Goal: Entertainment & Leisure: Browse casually

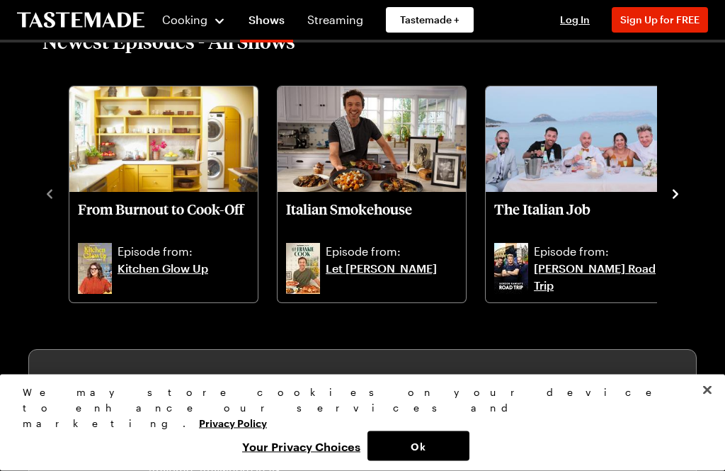
scroll to position [388, 0]
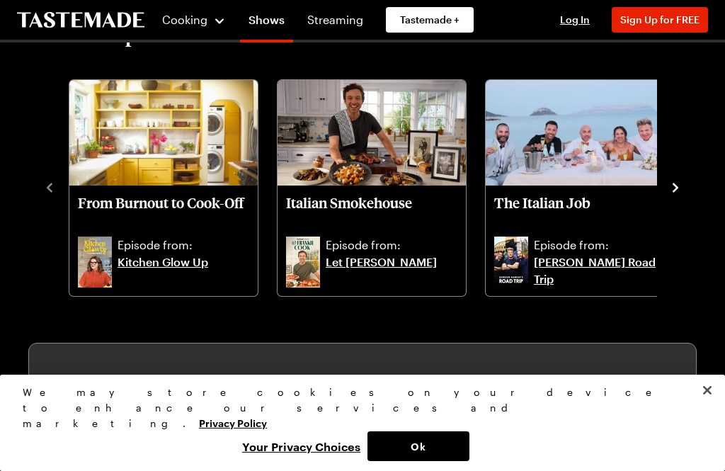
click at [678, 183] on icon "navigate to next item" at bounding box center [676, 188] width 14 height 14
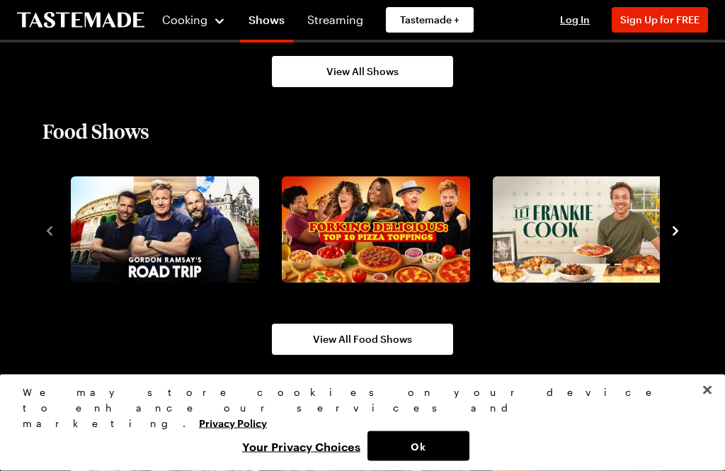
scroll to position [1132, 0]
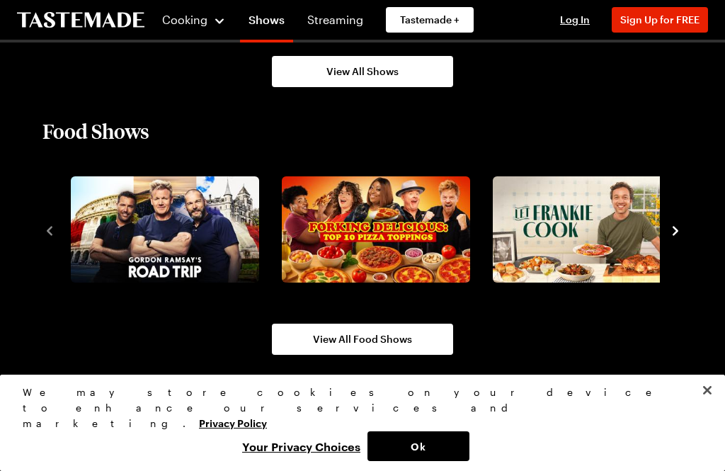
click at [674, 230] on icon "navigate to next item" at bounding box center [676, 231] width 14 height 14
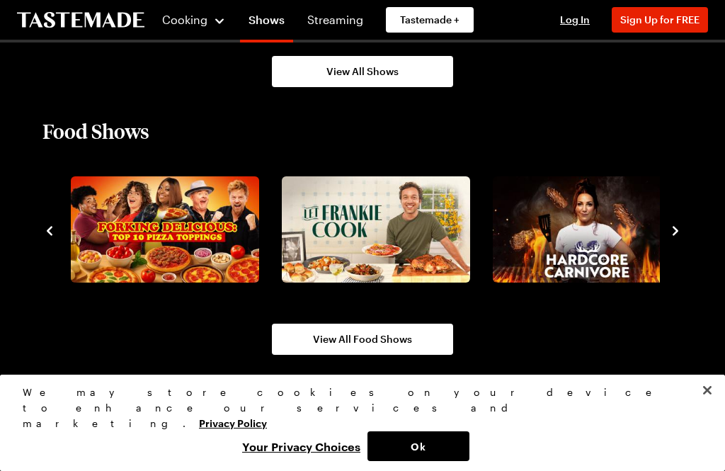
click at [682, 230] on icon "navigate to next item" at bounding box center [676, 231] width 14 height 14
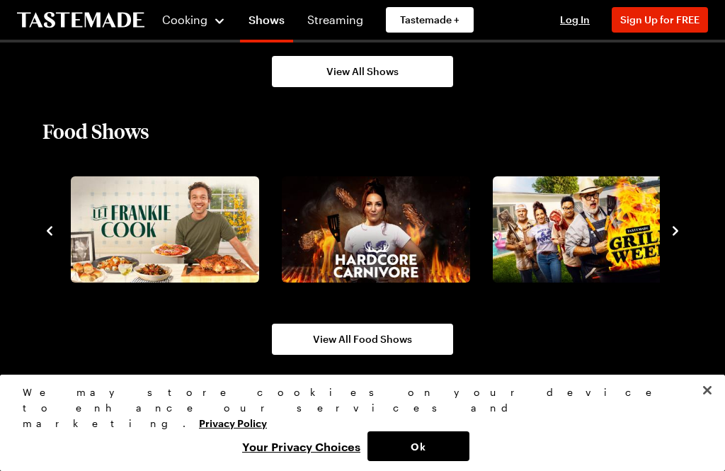
click at [692, 225] on div "Food Shows View All Food Shows" at bounding box center [362, 236] width 725 height 237
click at [682, 227] on icon "navigate to next item" at bounding box center [676, 231] width 14 height 14
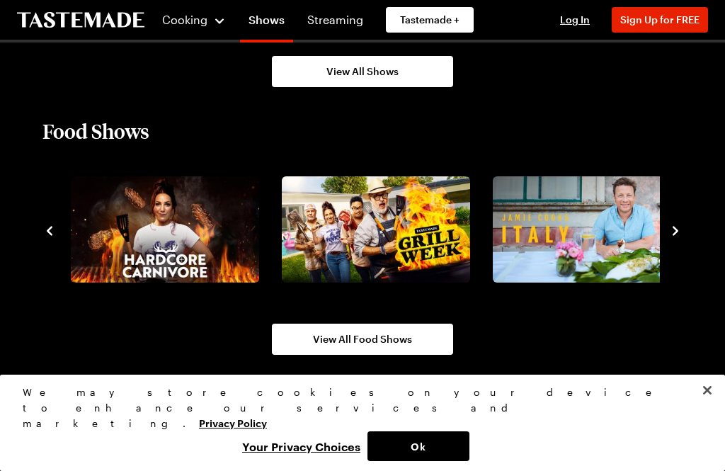
click at [681, 227] on icon "navigate to next item" at bounding box center [676, 231] width 14 height 14
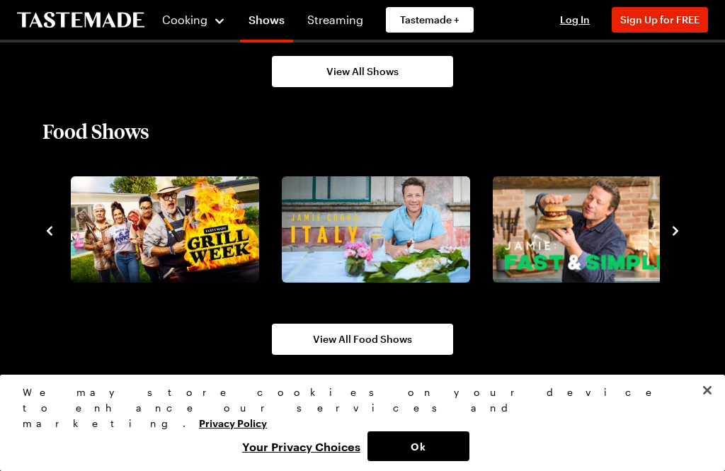
click at [681, 232] on icon "navigate to next item" at bounding box center [676, 231] width 14 height 14
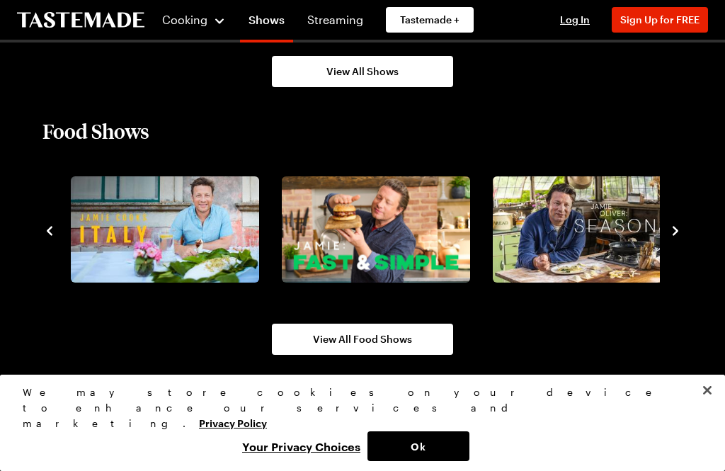
click at [680, 230] on icon "navigate to next item" at bounding box center [676, 231] width 14 height 14
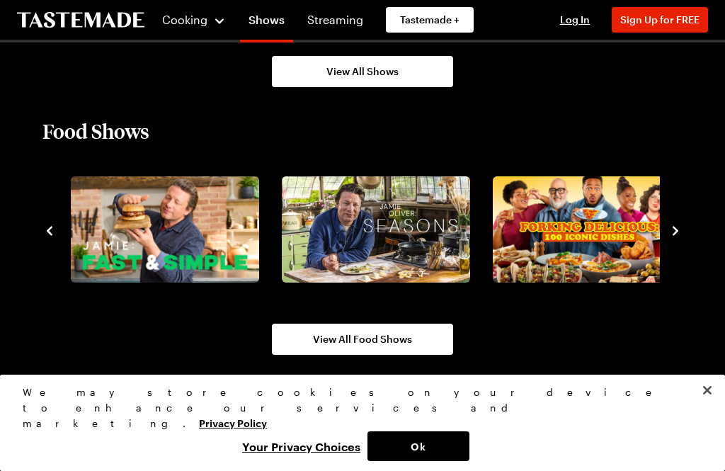
click at [681, 231] on icon "navigate to next item" at bounding box center [676, 231] width 14 height 14
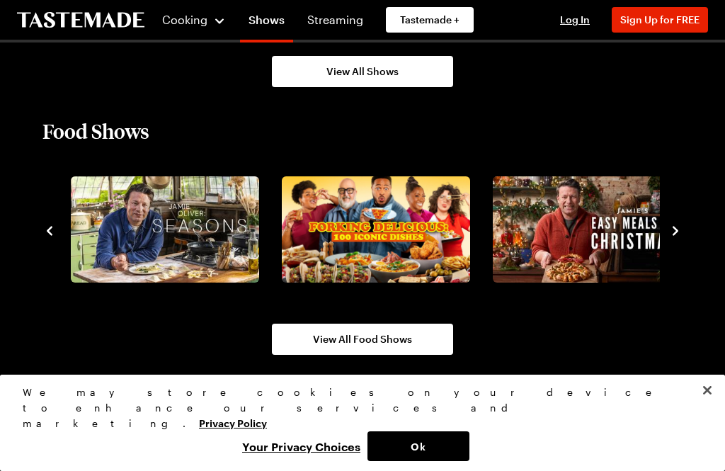
click at [682, 227] on icon "navigate to next item" at bounding box center [676, 231] width 14 height 14
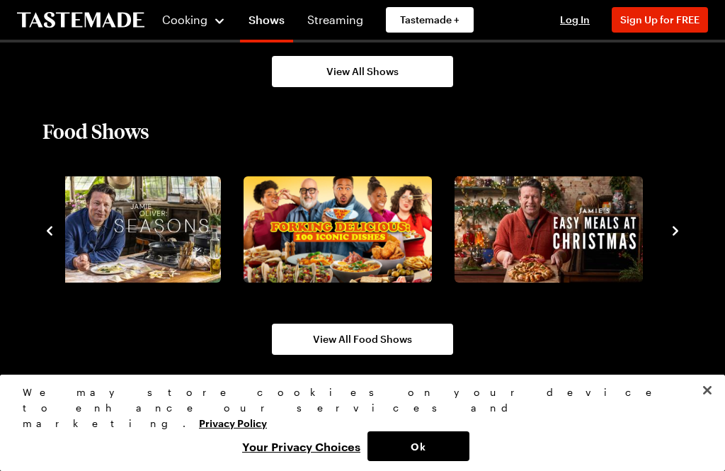
click at [688, 227] on div "Food Shows View All Food Shows" at bounding box center [362, 236] width 725 height 237
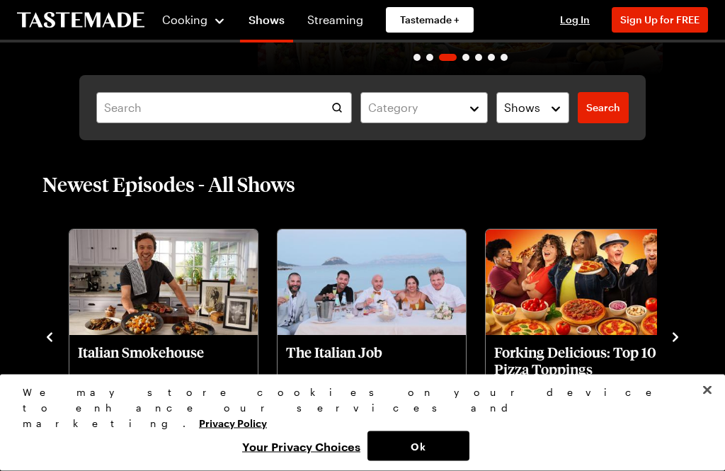
scroll to position [253, 0]
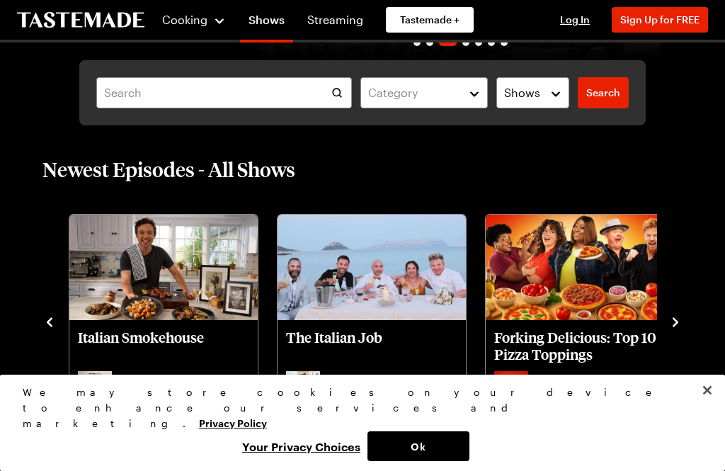
click at [678, 329] on icon "navigate to next item" at bounding box center [676, 322] width 14 height 14
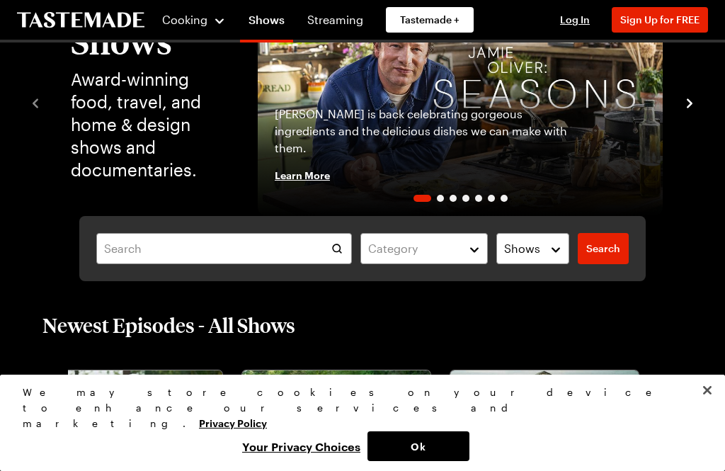
scroll to position [0, 0]
